Goal: Transaction & Acquisition: Purchase product/service

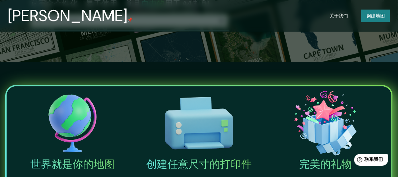
scroll to position [66, 0]
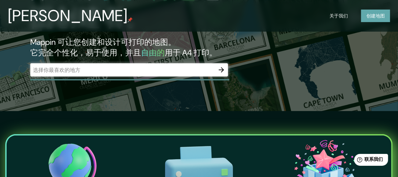
click at [372, 18] on font "创建" at bounding box center [371, 16] width 9 height 6
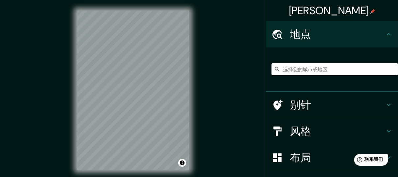
click at [307, 71] on input "选择您的城市或地区" at bounding box center [335, 69] width 127 height 12
click at [303, 67] on input "选择您的城市或地区" at bounding box center [335, 69] width 127 height 12
type input "s"
paste input "[STREET_ADDRESS]"
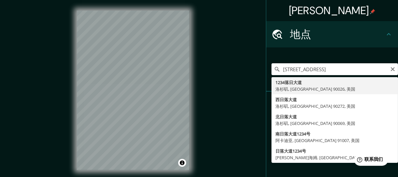
type input "1234 落日大道, 洛杉矶, [GEOGRAPHIC_DATA] 90026, 美国"
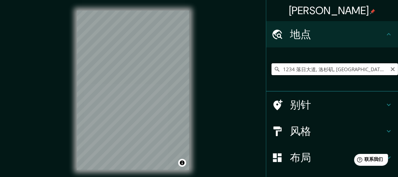
click at [338, 69] on input "1234 落日大道, 洛杉矶, [GEOGRAPHIC_DATA] 90026, 美国" at bounding box center [335, 69] width 127 height 12
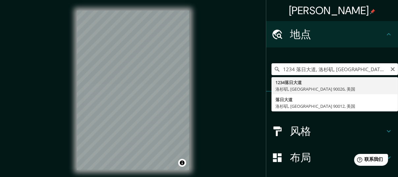
click at [313, 134] on h4 "风格" at bounding box center [337, 131] width 95 height 13
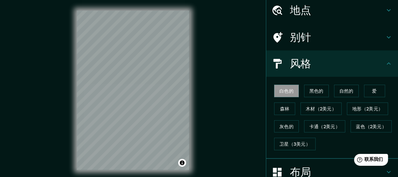
scroll to position [33, 0]
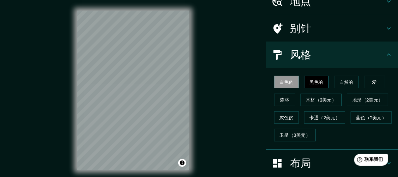
click at [310, 82] on font "黑色的" at bounding box center [317, 82] width 14 height 6
click at [284, 79] on font "白色的" at bounding box center [287, 82] width 14 height 6
click at [283, 116] on font "灰色的" at bounding box center [287, 118] width 14 height 6
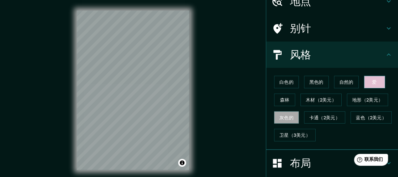
click at [364, 82] on button "爱" at bounding box center [374, 82] width 21 height 13
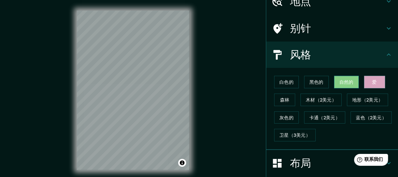
click at [346, 85] on font "自然的" at bounding box center [347, 82] width 14 height 9
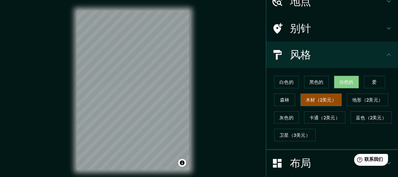
click at [310, 98] on font "木材（2美元）" at bounding box center [321, 100] width 31 height 6
click at [310, 82] on font "黑色的" at bounding box center [317, 82] width 14 height 6
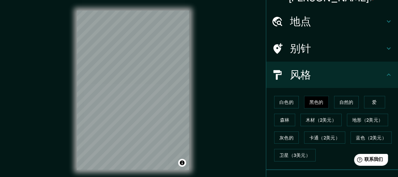
scroll to position [46, 0]
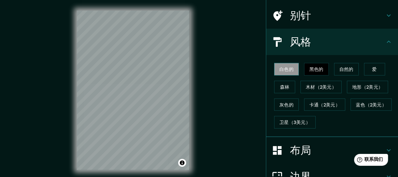
click at [286, 71] on font "白色的" at bounding box center [287, 69] width 14 height 6
click at [310, 72] on font "黑色的" at bounding box center [317, 69] width 14 height 9
click at [276, 74] on button "白色的" at bounding box center [286, 69] width 25 height 13
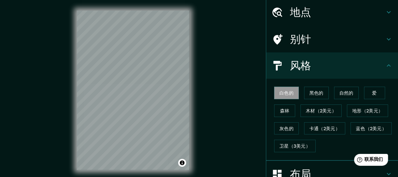
scroll to position [0, 0]
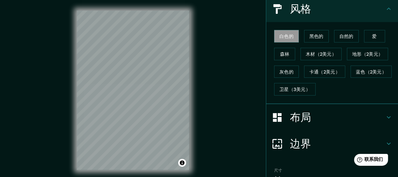
click at [294, 116] on font "布局" at bounding box center [300, 118] width 21 height 14
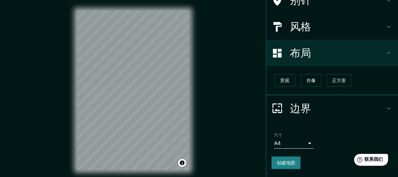
scroll to position [60, 0]
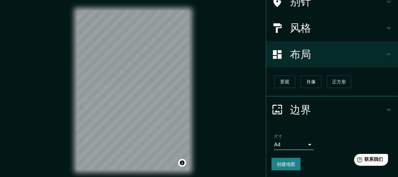
click at [320, 25] on h4 "风格" at bounding box center [337, 27] width 95 height 13
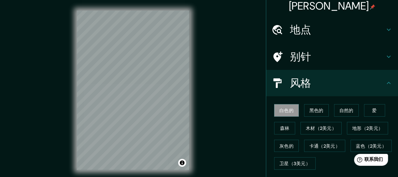
scroll to position [0, 0]
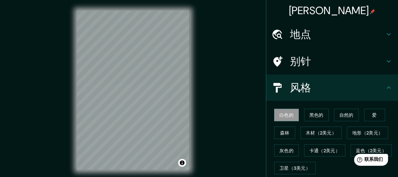
click at [323, 35] on h4 "地点" at bounding box center [337, 34] width 95 height 13
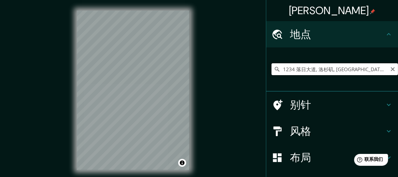
click at [365, 72] on input "1234 落日大道, 洛杉矶, [GEOGRAPHIC_DATA] 90026, 美国" at bounding box center [335, 69] width 127 height 12
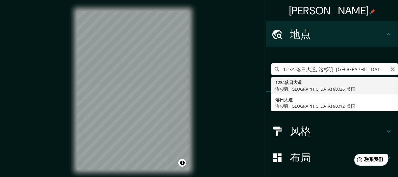
click at [391, 69] on icon "清除" at bounding box center [393, 69] width 5 height 5
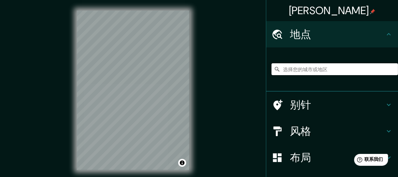
click at [360, 69] on input "选择您的城市或地区" at bounding box center [335, 69] width 127 height 12
paste input "[STREET_ADDRESS][GEOGRAPHIC_DATA]"
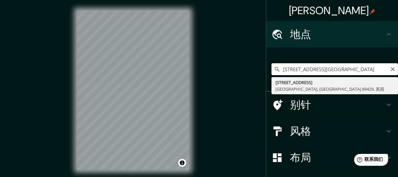
type input "[STREET_ADDRESS]"
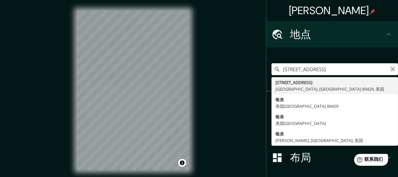
click at [391, 68] on icon "清除" at bounding box center [393, 69] width 4 height 4
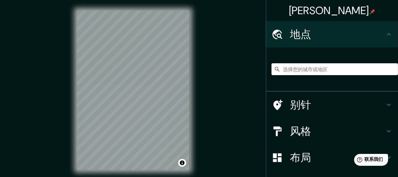
click at [318, 69] on input "选择您的城市或地区" at bounding box center [335, 69] width 127 height 12
paste input "First Christmas Decoration for Long-Distance Couple"
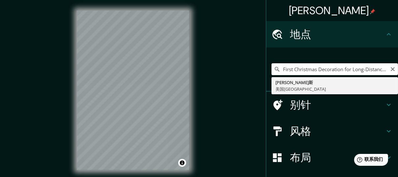
click at [96, 66] on div "[PERSON_NAME] 地点 First Christmas Decoration for Long-Distance [GEOGRAPHIC_DATA]…" at bounding box center [199, 95] width 398 height 191
click at [290, 69] on input "First Christmas Decoration for Long-Distance Couple" at bounding box center [335, 69] width 127 height 12
click at [326, 71] on input "First Christmas Decoration for Long-Distance Couple" at bounding box center [335, 69] width 127 height 12
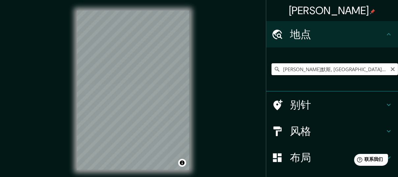
click at [319, 68] on input "[PERSON_NAME]默斯, [GEOGRAPHIC_DATA], 美国" at bounding box center [335, 69] width 127 height 12
drag, startPoint x: 304, startPoint y: 68, endPoint x: 234, endPoint y: 99, distance: 77.1
click at [272, 65] on input "[PERSON_NAME]默斯, [GEOGRAPHIC_DATA], 美国" at bounding box center [335, 69] width 127 height 12
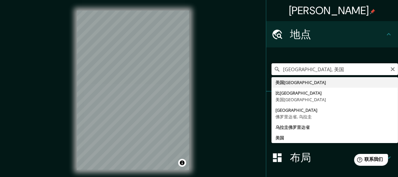
drag, startPoint x: 326, startPoint y: 71, endPoint x: 313, endPoint y: 74, distance: 13.4
click at [313, 74] on input "[GEOGRAPHIC_DATA], 美国" at bounding box center [335, 69] width 127 height 12
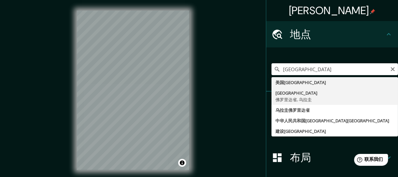
type input "佛罗里达, [GEOGRAPHIC_DATA], 乌拉圭"
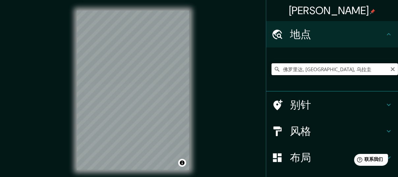
click at [344, 71] on input "佛罗里达, [GEOGRAPHIC_DATA], 乌拉圭" at bounding box center [335, 69] width 127 height 12
click at [391, 69] on icon "清除" at bounding box center [393, 69] width 5 height 5
paste input "[US_STATE]"
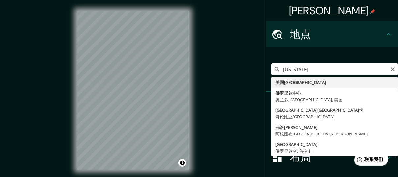
type input "美国[GEOGRAPHIC_DATA]"
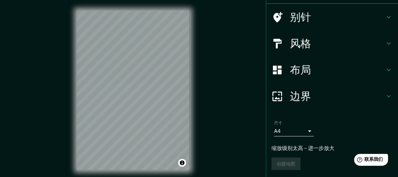
click at [315, 96] on h4 "边界" at bounding box center [337, 96] width 95 height 13
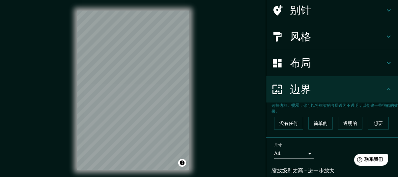
scroll to position [49, 0]
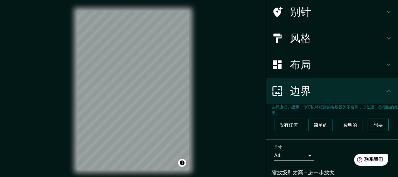
click at [374, 126] on font "想要" at bounding box center [378, 125] width 9 height 6
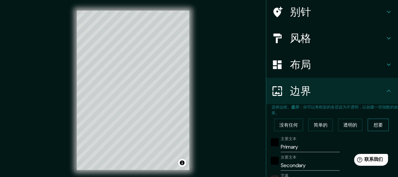
click at [374, 126] on font "想要" at bounding box center [378, 125] width 9 height 6
type input "136"
type input "27"
type input "14"
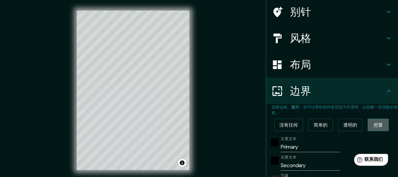
click at [374, 126] on font "想要" at bounding box center [378, 125] width 9 height 6
type input "136"
type input "27"
type input "14"
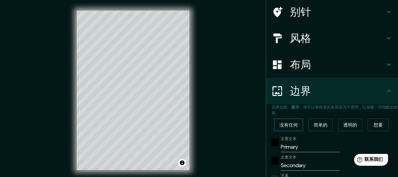
click at [295, 125] on button "没有任何" at bounding box center [288, 125] width 29 height 13
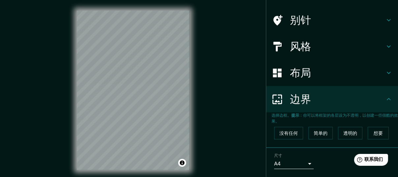
scroll to position [0, 0]
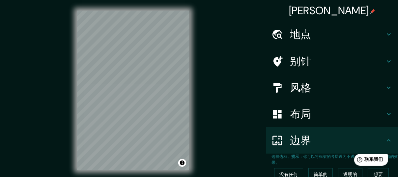
click at [331, 103] on div "布局" at bounding box center [333, 114] width 132 height 26
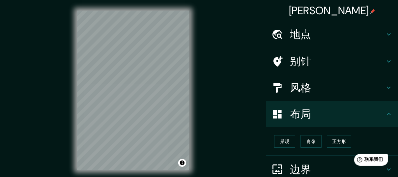
click at [343, 88] on h4 "风格" at bounding box center [337, 87] width 95 height 13
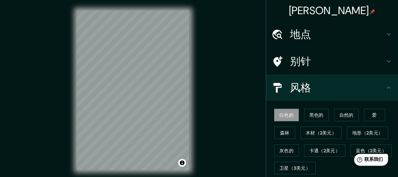
click at [340, 71] on div "别针" at bounding box center [333, 61] width 132 height 26
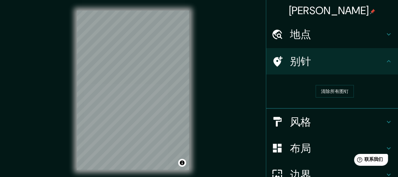
click at [326, 37] on h4 "地点" at bounding box center [337, 34] width 95 height 13
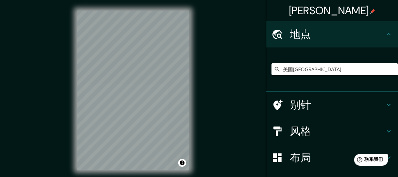
click at [327, 36] on h4 "地点" at bounding box center [337, 34] width 95 height 13
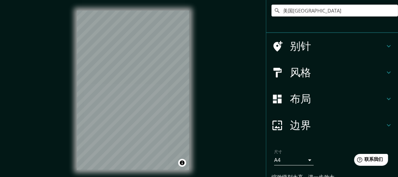
scroll to position [88, 0]
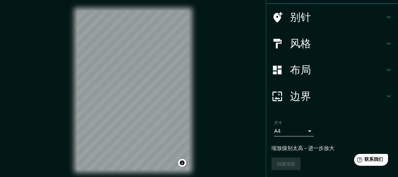
click at [304, 133] on body "[PERSON_NAME] 地点 美国[GEOGRAPHIC_DATA] 别针 风格 布局 边界 选择边框。 提示 ：你可以将框架的各层设为不透明，以创建一些…" at bounding box center [199, 88] width 398 height 177
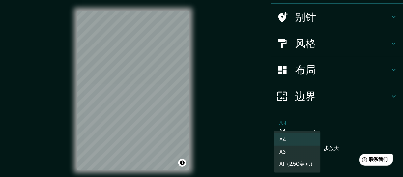
click at [342, 128] on div at bounding box center [201, 88] width 403 height 177
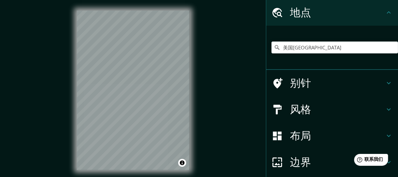
scroll to position [0, 0]
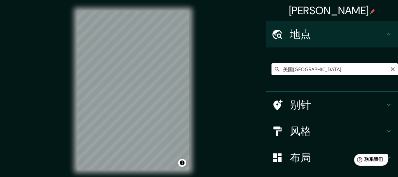
click at [300, 73] on input "美国[GEOGRAPHIC_DATA]" at bounding box center [335, 69] width 127 height 12
click at [307, 71] on input "美国[GEOGRAPHIC_DATA]" at bounding box center [335, 69] width 127 height 12
click at [345, 71] on input "美国[GEOGRAPHIC_DATA]" at bounding box center [335, 69] width 127 height 12
click at [183, 164] on button "切换归因" at bounding box center [182, 163] width 8 height 8
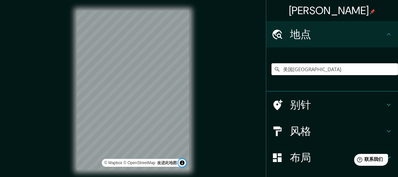
click at [183, 164] on button "切换归因" at bounding box center [182, 163] width 8 height 8
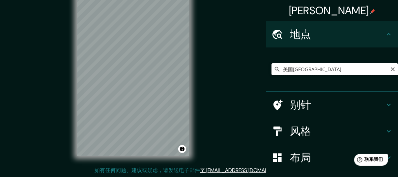
drag, startPoint x: 302, startPoint y: 70, endPoint x: 306, endPoint y: 70, distance: 3.6
click at [302, 70] on input "美国[GEOGRAPHIC_DATA]" at bounding box center [335, 69] width 127 height 12
click at [391, 71] on icon "清除" at bounding box center [393, 69] width 4 height 4
paste input "[STREET_ADDRESS]"
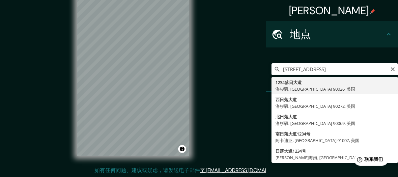
type input "1234 落日大道, 洛杉矶, [GEOGRAPHIC_DATA] 90026, 美国"
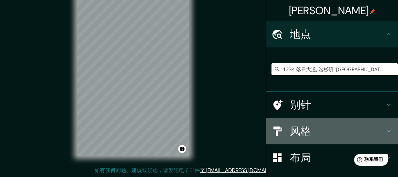
click at [318, 135] on h4 "风格" at bounding box center [337, 131] width 95 height 13
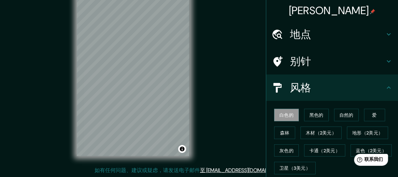
click at [357, 91] on h4 "风格" at bounding box center [337, 87] width 95 height 13
click at [387, 87] on icon at bounding box center [389, 88] width 8 height 8
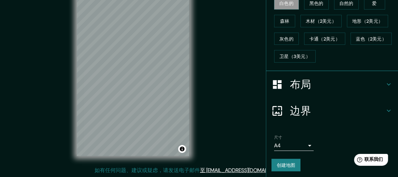
click at [312, 74] on div "布局" at bounding box center [333, 84] width 132 height 26
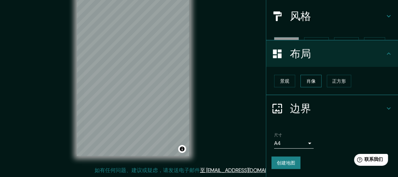
scroll to position [60, 0]
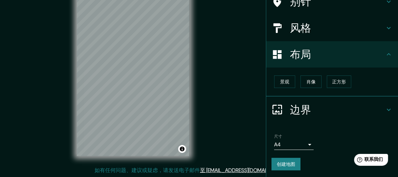
click at [291, 83] on div "景观 肖像 正方形" at bounding box center [335, 82] width 127 height 18
click at [288, 84] on button "景观" at bounding box center [284, 82] width 21 height 13
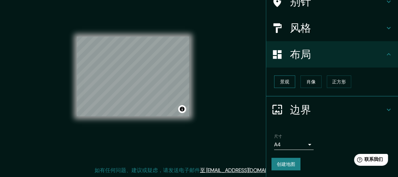
click at [288, 84] on button "景观" at bounding box center [284, 82] width 21 height 13
click at [307, 80] on font "肖像" at bounding box center [311, 82] width 9 height 6
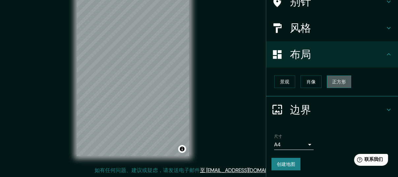
click at [328, 86] on button "正方形" at bounding box center [339, 82] width 24 height 13
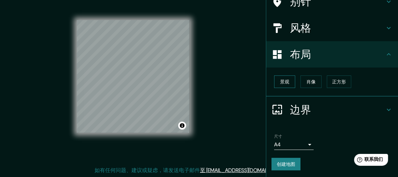
click at [280, 86] on button "景观" at bounding box center [284, 82] width 21 height 13
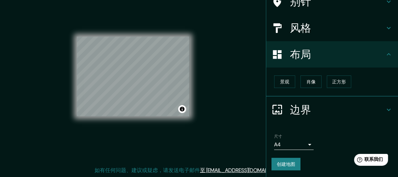
click at [346, 102] on div "边界" at bounding box center [333, 110] width 132 height 26
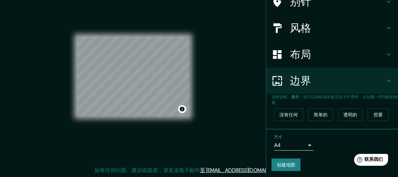
click at [315, 53] on h4 "布局" at bounding box center [337, 54] width 95 height 13
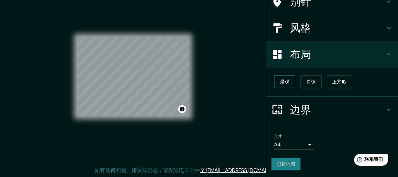
click at [280, 79] on font "景观" at bounding box center [284, 82] width 9 height 6
click at [309, 84] on font "肖像" at bounding box center [311, 82] width 9 height 6
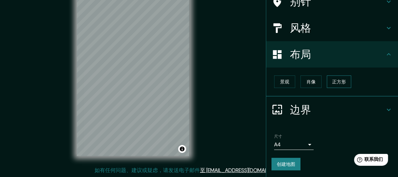
click at [327, 84] on button "正方形" at bounding box center [339, 82] width 24 height 13
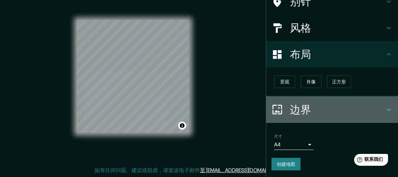
click at [310, 108] on h4 "边界" at bounding box center [337, 109] width 95 height 13
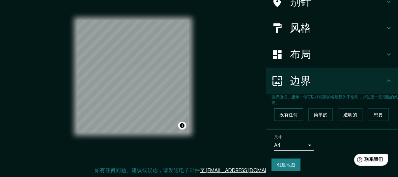
click at [289, 116] on font "没有任何" at bounding box center [289, 115] width 18 height 6
click at [320, 115] on font "简单的" at bounding box center [321, 115] width 14 height 6
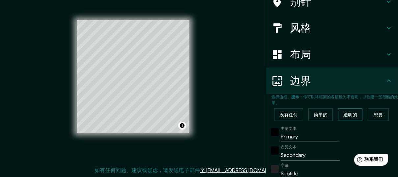
click at [344, 116] on font "透明的" at bounding box center [351, 115] width 14 height 6
click at [360, 117] on div "没有任何 简单的 透明的 想要" at bounding box center [335, 115] width 127 height 18
click at [362, 117] on div "没有任何 简单的 透明的 想要" at bounding box center [335, 115] width 127 height 18
